Goal: Task Accomplishment & Management: Manage account settings

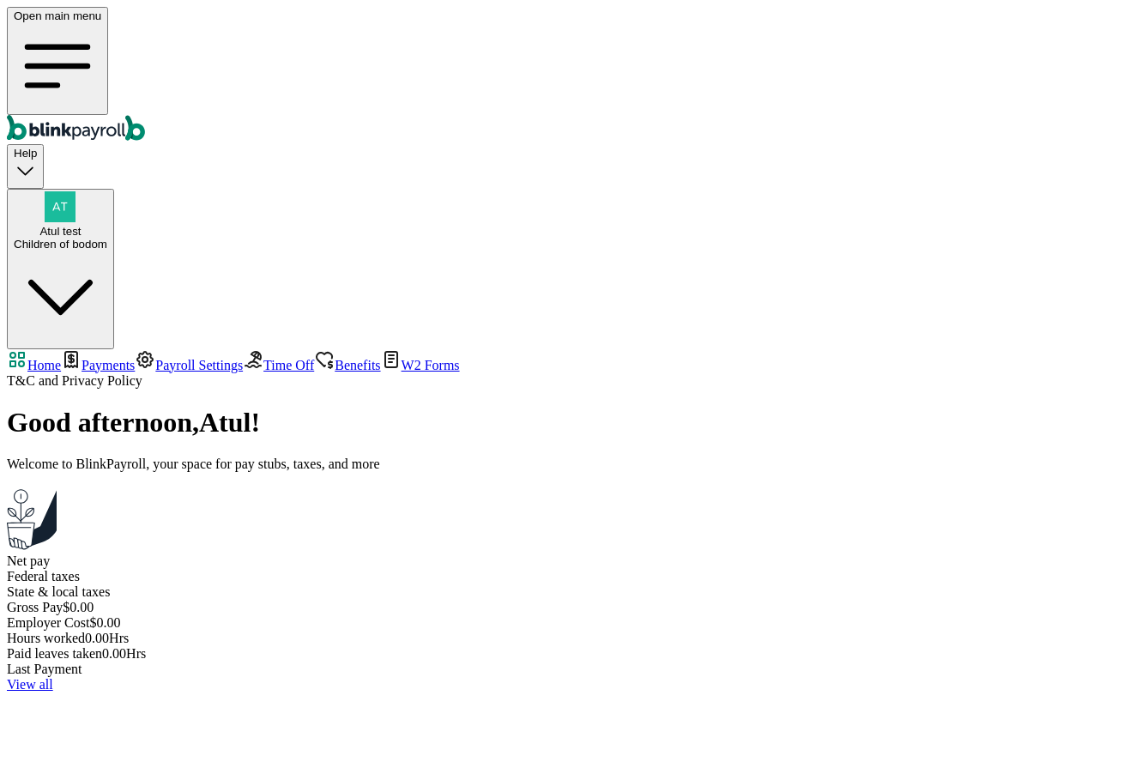
click at [61, 358] on link "Payments" at bounding box center [98, 365] width 74 height 15
select select "2025"
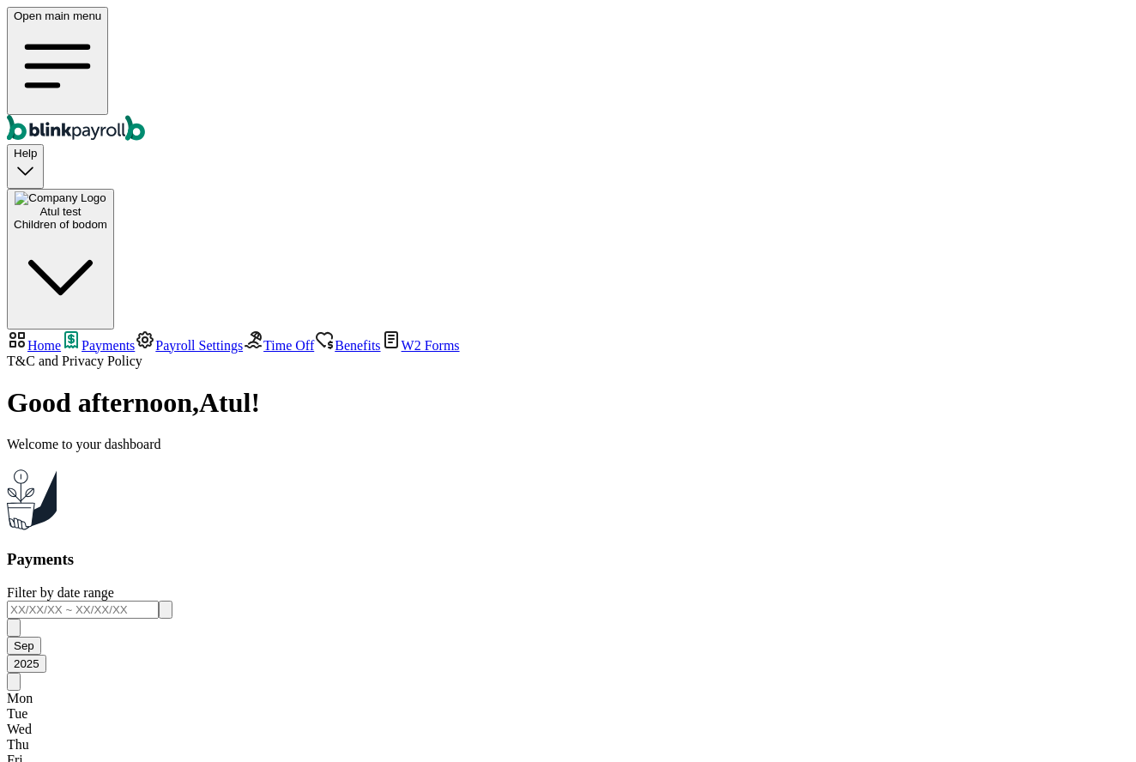
click at [61, 338] on span "Home" at bounding box center [43, 345] width 33 height 15
select select "2025"
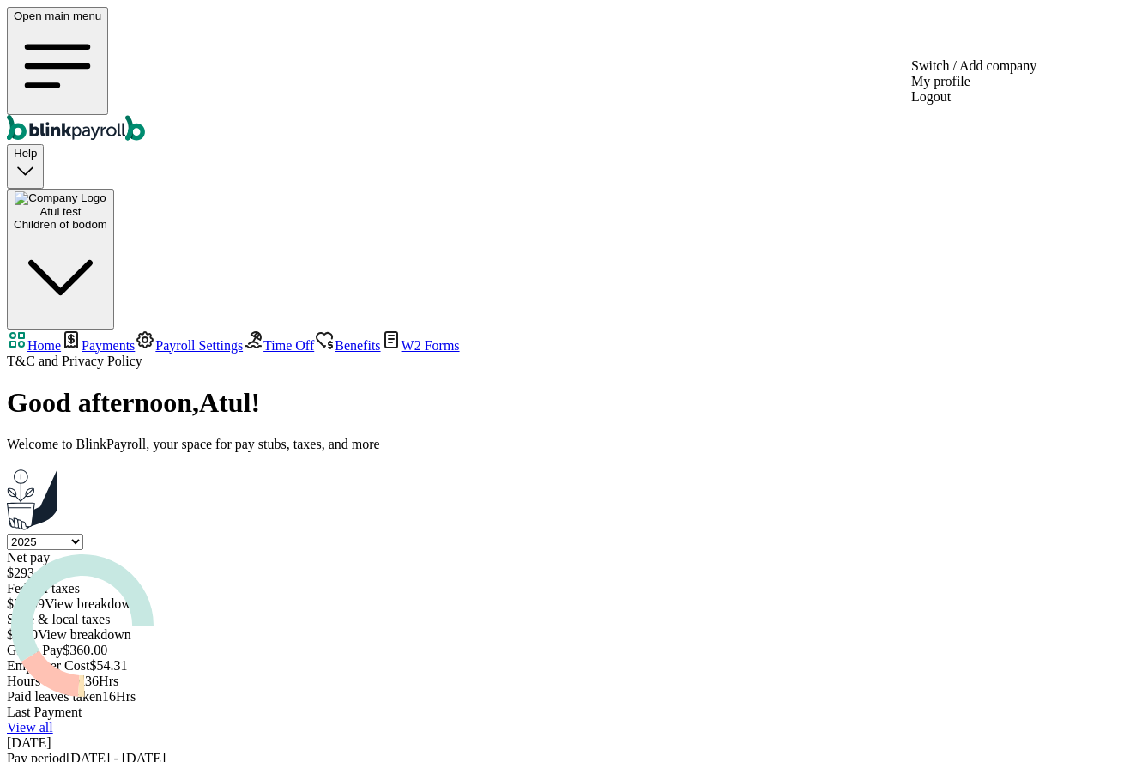
click at [81, 205] on span "Atul test" at bounding box center [59, 211] width 41 height 13
click at [107, 205] on div "Atul test Children of bodom" at bounding box center [60, 218] width 93 height 26
